Goal: Task Accomplishment & Management: Complete application form

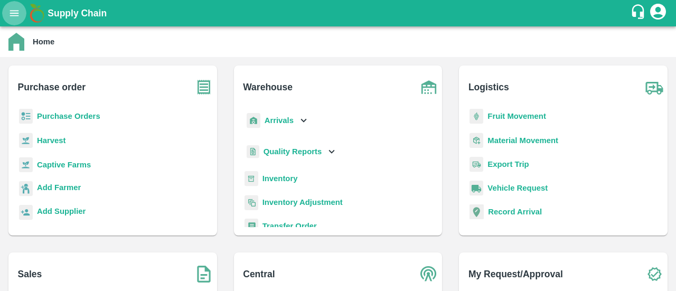
click at [17, 12] on icon "open drawer" at bounding box center [14, 13] width 12 height 12
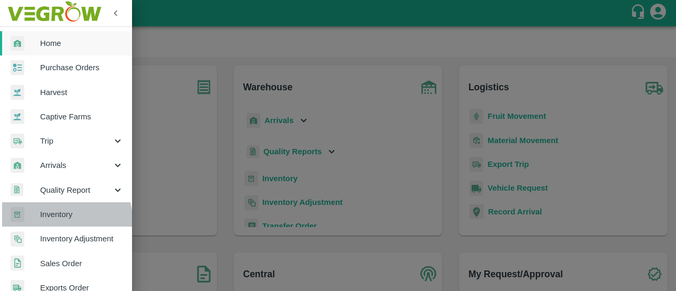
click at [66, 219] on span "Inventory" at bounding box center [81, 215] width 83 height 12
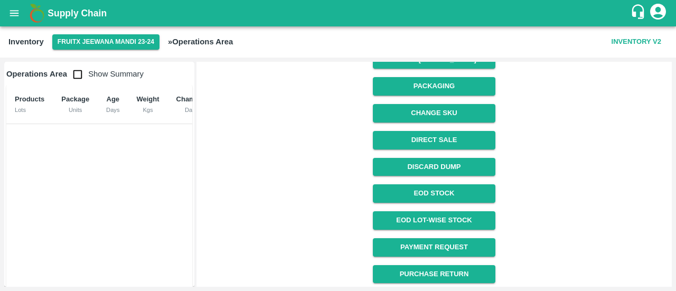
scroll to position [183, 0]
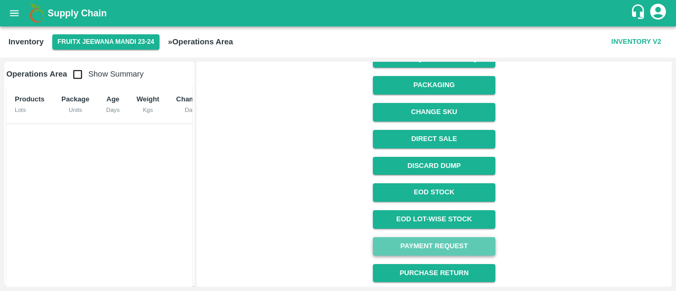
click at [460, 248] on link "Payment Request" at bounding box center [434, 246] width 122 height 18
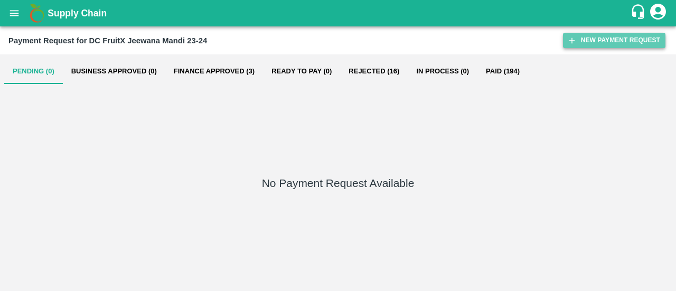
click at [602, 39] on button "New Payment Request" at bounding box center [614, 40] width 102 height 15
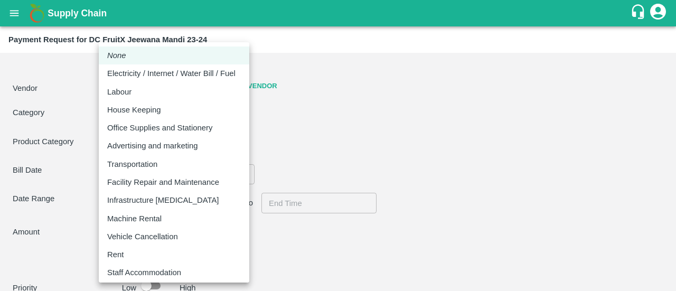
click at [214, 116] on body "Supply Chain Payment Request for DC FruitX Jeewana Mandi 23-24 Vendor ​ Add Ven…" at bounding box center [338, 145] width 676 height 291
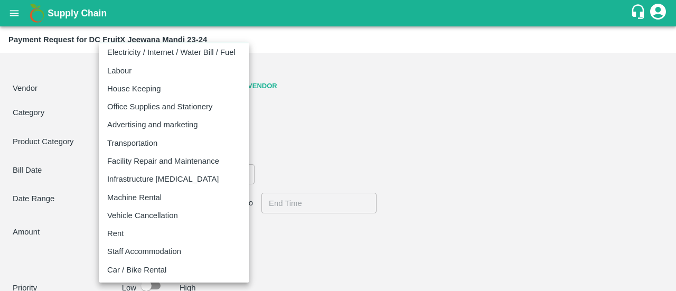
click at [441, 134] on div at bounding box center [338, 145] width 676 height 291
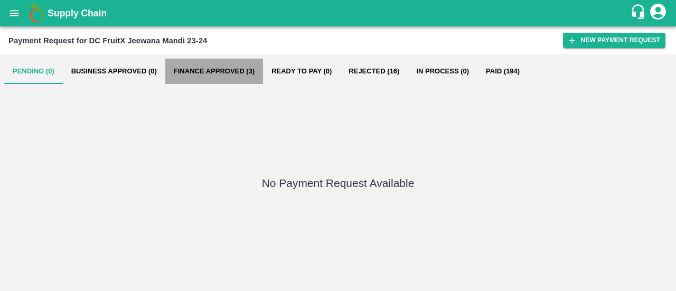
click at [205, 68] on button "Finance Approved (3)" at bounding box center [214, 71] width 98 height 25
